Goal: Find specific page/section

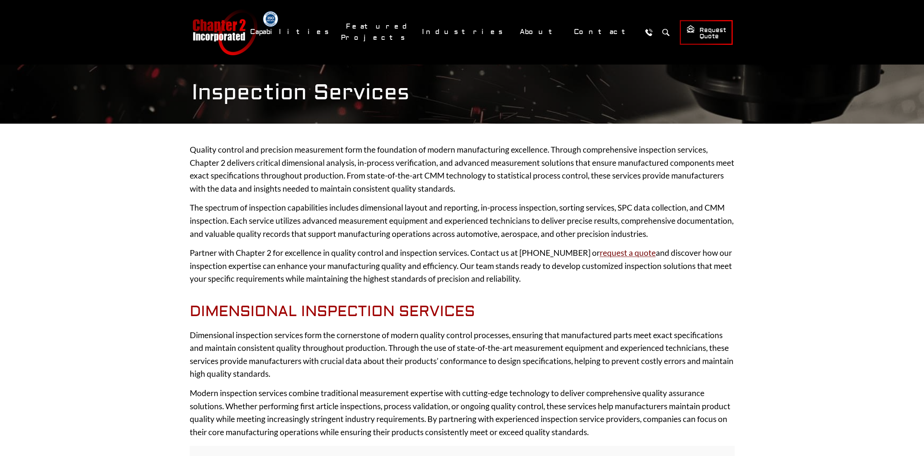
scroll to position [181, 0]
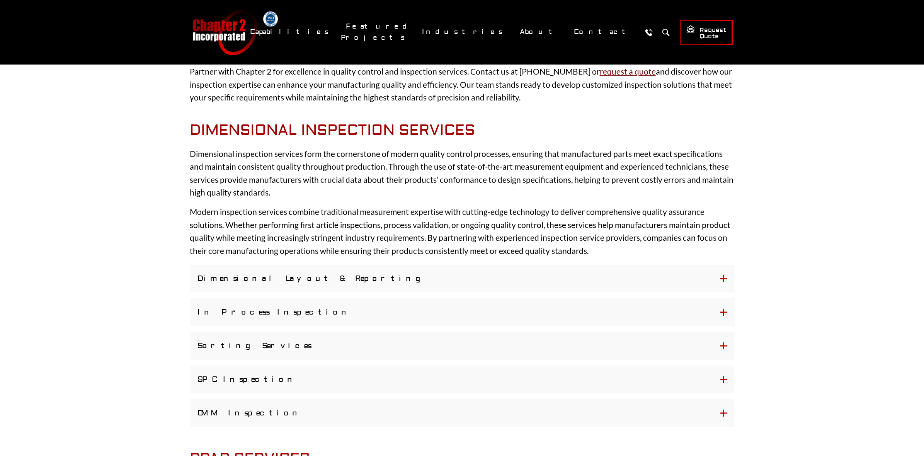
click at [564, 169] on p "Dimensional inspection services form the cornerstone of modern quality control …" at bounding box center [462, 173] width 545 height 52
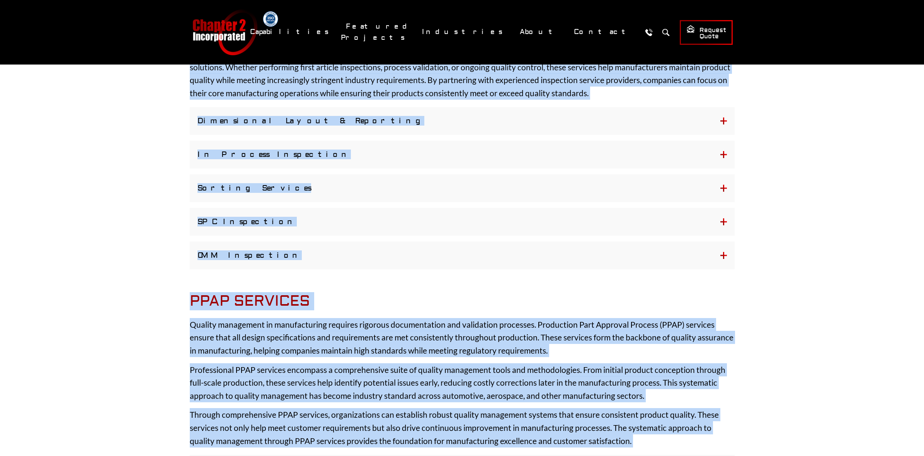
scroll to position [0, 0]
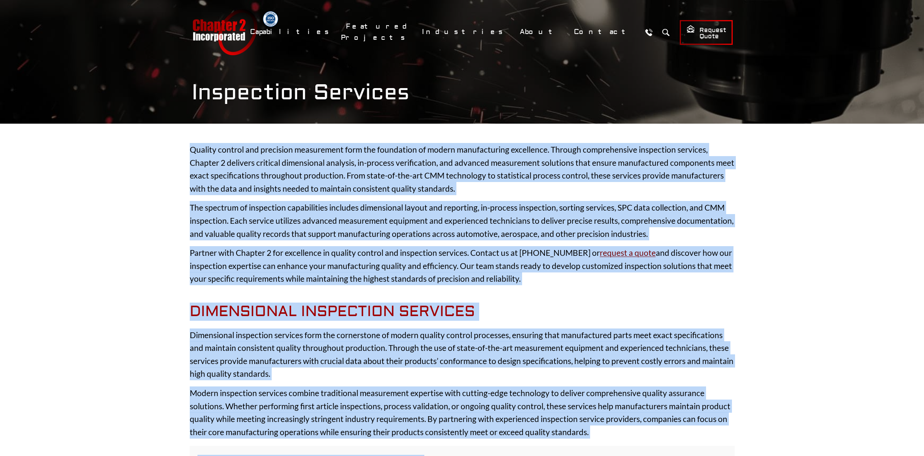
drag, startPoint x: 648, startPoint y: 156, endPoint x: 191, endPoint y: 139, distance: 457.3
copy div "Quality control and precision measurement form the foundation of modern manufac…"
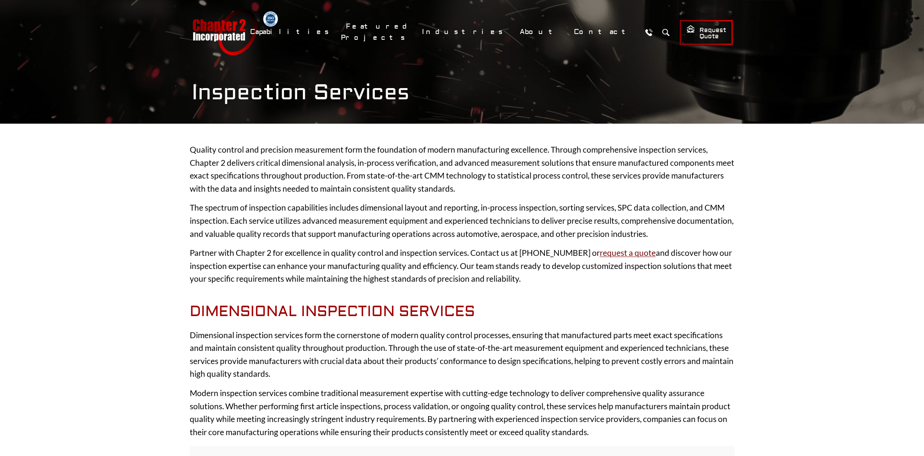
click at [463, 248] on p "Partner with Chapter 2 for excellence in quality control and inspection service…" at bounding box center [462, 265] width 545 height 39
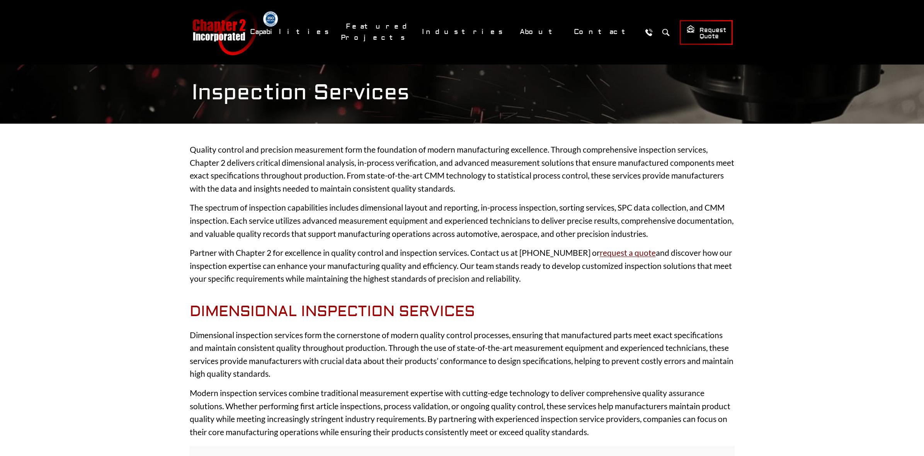
scroll to position [106, 0]
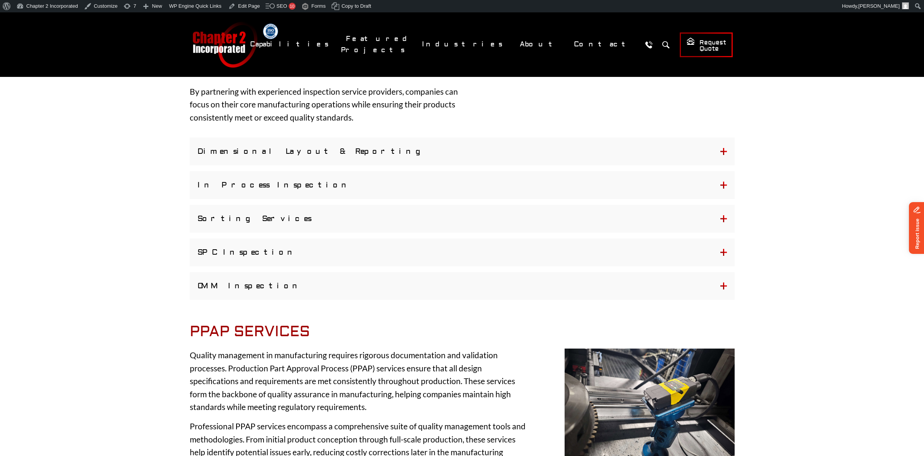
scroll to position [121, 0]
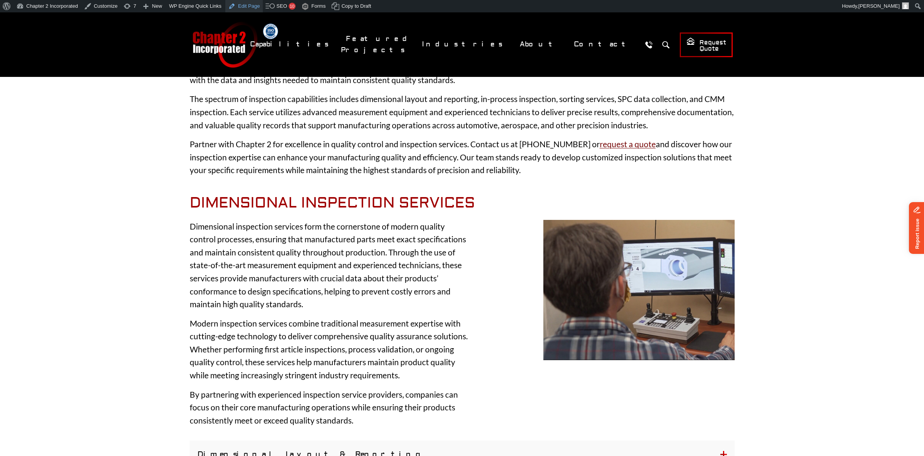
click at [248, 3] on link "Edit Page" at bounding box center [243, 6] width 37 height 12
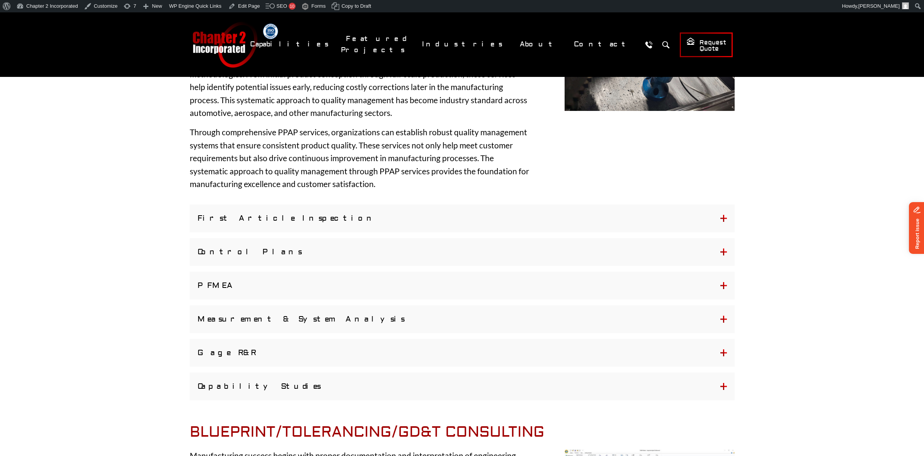
scroll to position [738, 0]
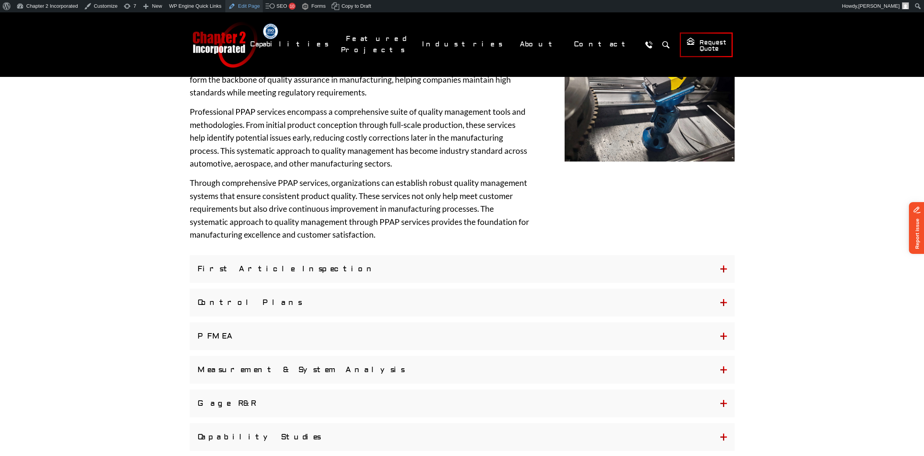
click at [248, 4] on link "Edit Page" at bounding box center [243, 6] width 37 height 12
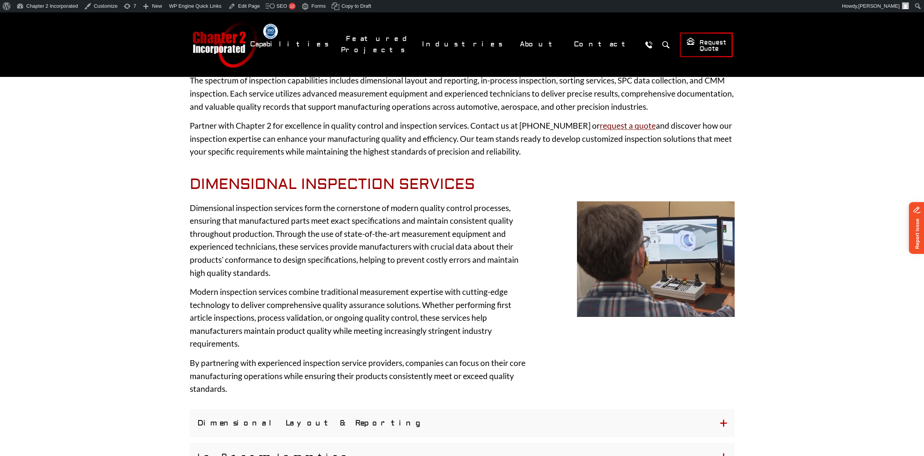
scroll to position [139, 0]
click at [247, 7] on link "Edit Page" at bounding box center [243, 6] width 37 height 12
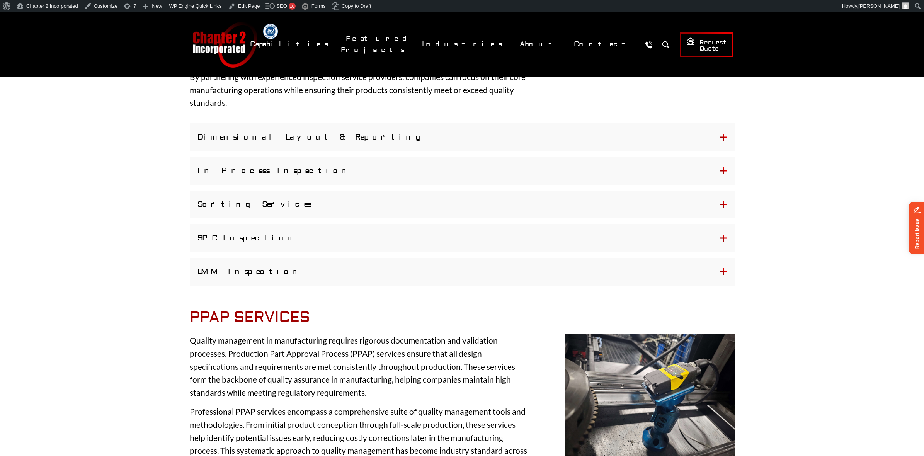
scroll to position [489, 0]
